Goal: Task Accomplishment & Management: Use online tool/utility

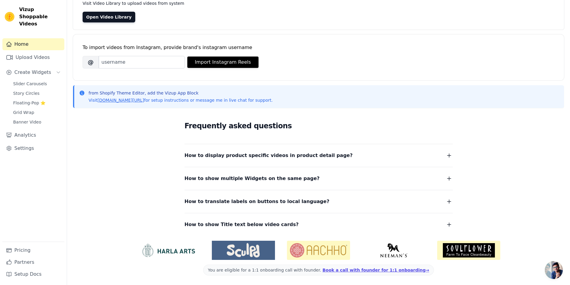
scroll to position [21, 0]
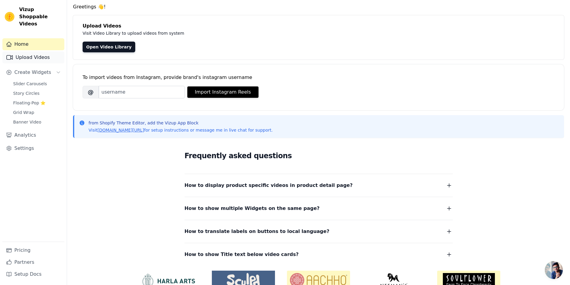
click at [29, 52] on link "Upload Videos" at bounding box center [33, 57] width 62 height 12
